Goal: Information Seeking & Learning: Learn about a topic

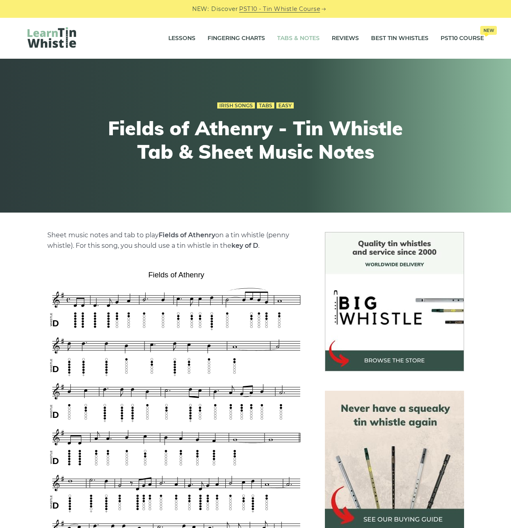
click at [298, 37] on link "Tabs & Notes" at bounding box center [298, 38] width 43 height 20
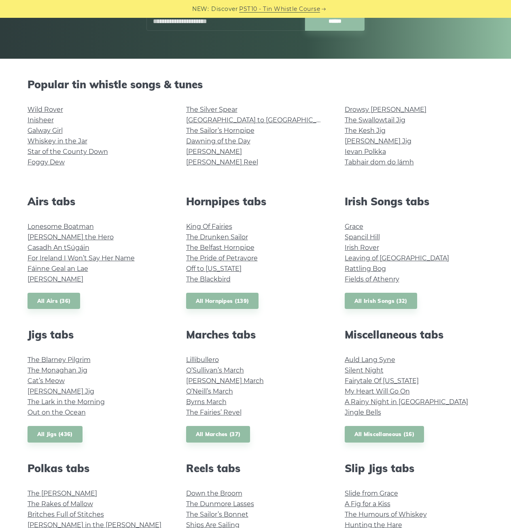
scroll to position [121, 0]
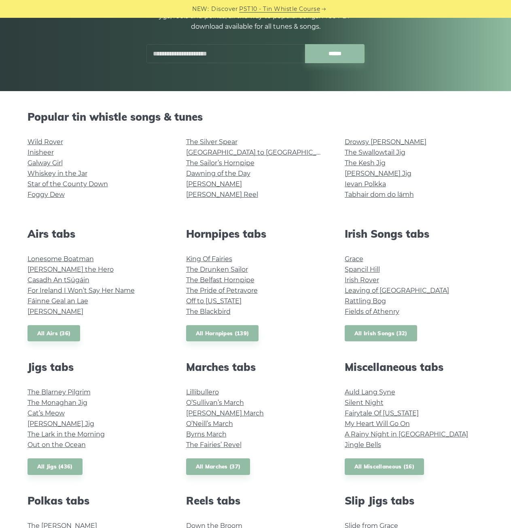
click at [377, 332] on link "All Irish Songs (32)" at bounding box center [381, 333] width 72 height 17
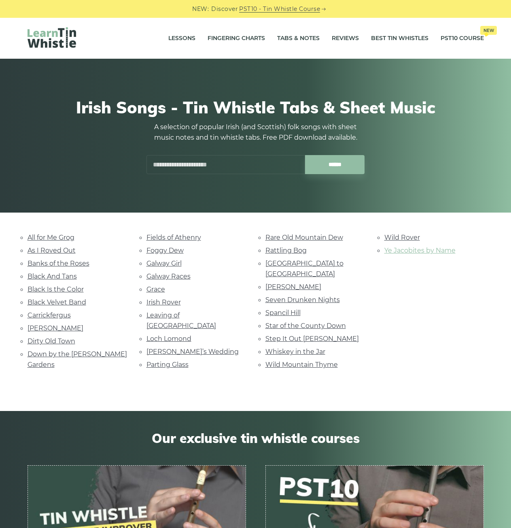
click at [415, 253] on link "Ye Jacobites by Name" at bounding box center [420, 251] width 71 height 8
click at [175, 300] on link "Irish Rover" at bounding box center [164, 302] width 34 height 8
